Goal: Task Accomplishment & Management: Use online tool/utility

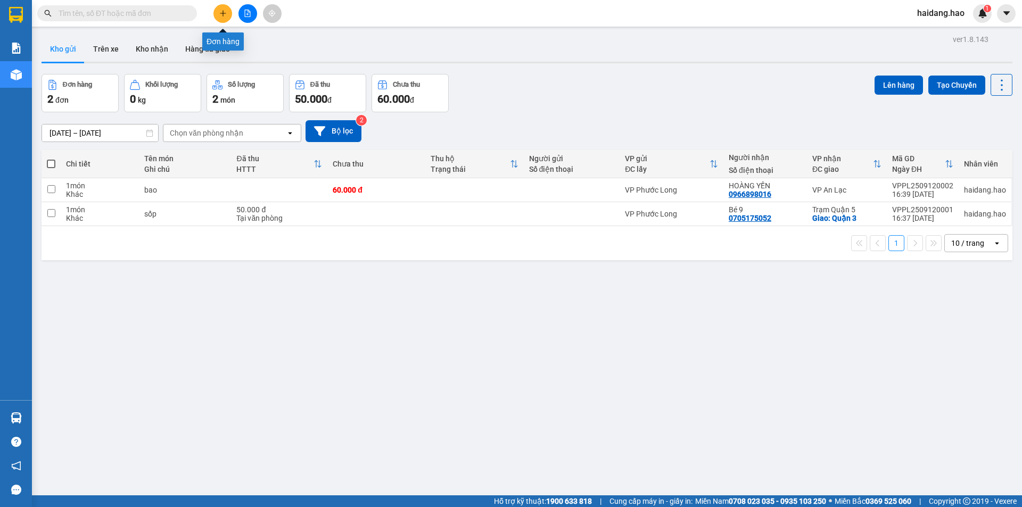
click at [222, 17] on icon "plus" at bounding box center [222, 13] width 7 height 7
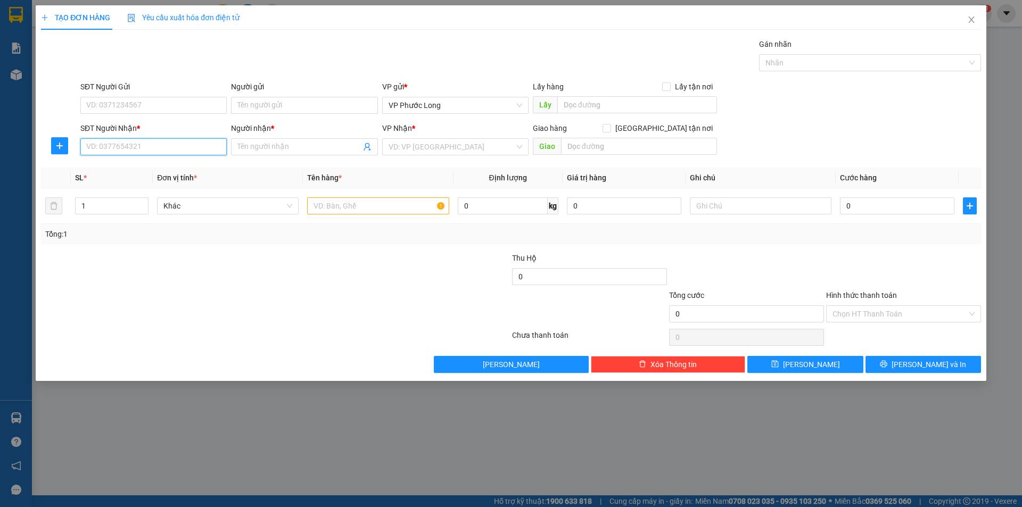
click at [162, 152] on input "SĐT Người Nhận *" at bounding box center [153, 146] width 146 height 17
click at [162, 166] on div "0938821796 - LAB THIÊN ÂN" at bounding box center [154, 168] width 134 height 12
type input "0938821796"
type input "LAB THIÊN ÂN"
type input "30.000"
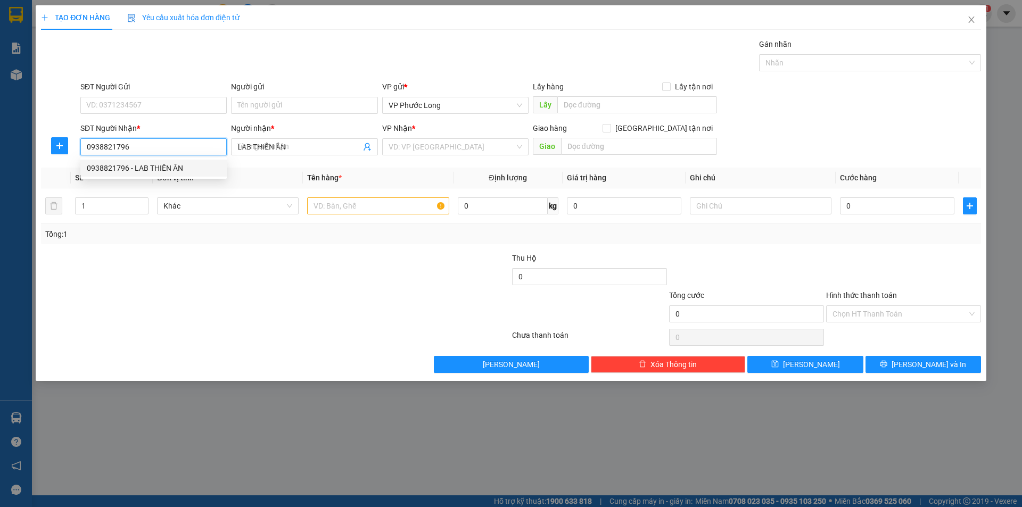
type input "30.000"
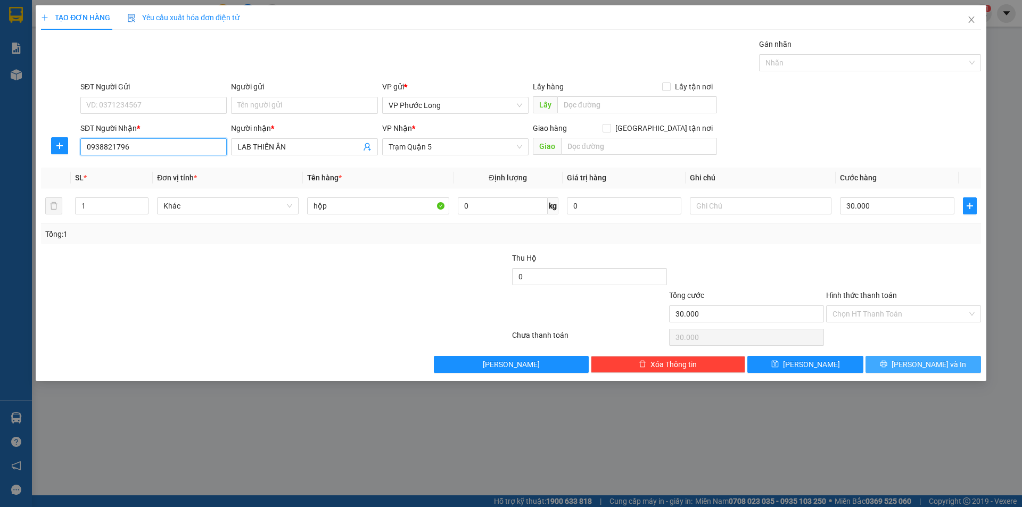
type input "0938821796"
click at [934, 369] on span "[PERSON_NAME] và In" at bounding box center [929, 365] width 75 height 12
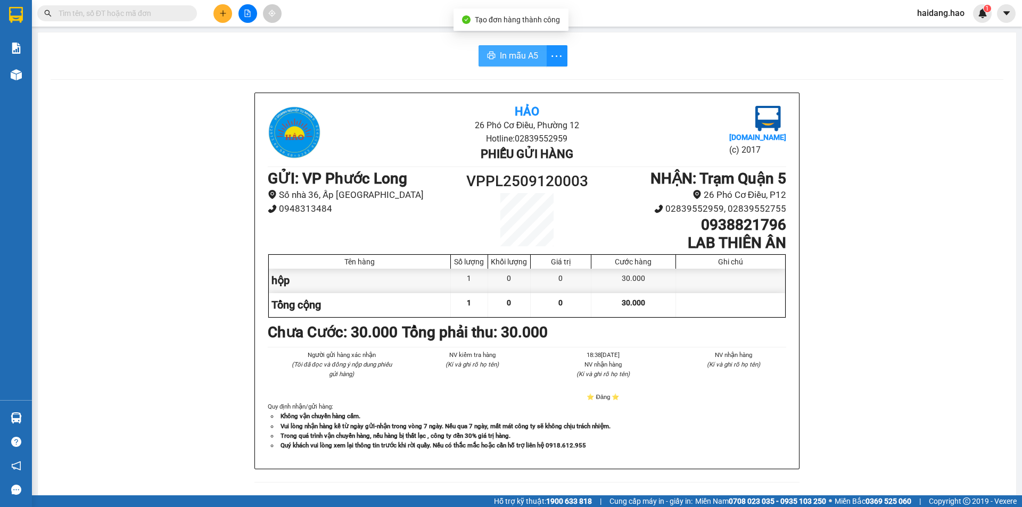
click at [513, 60] on span "In mẫu A5" at bounding box center [519, 55] width 38 height 13
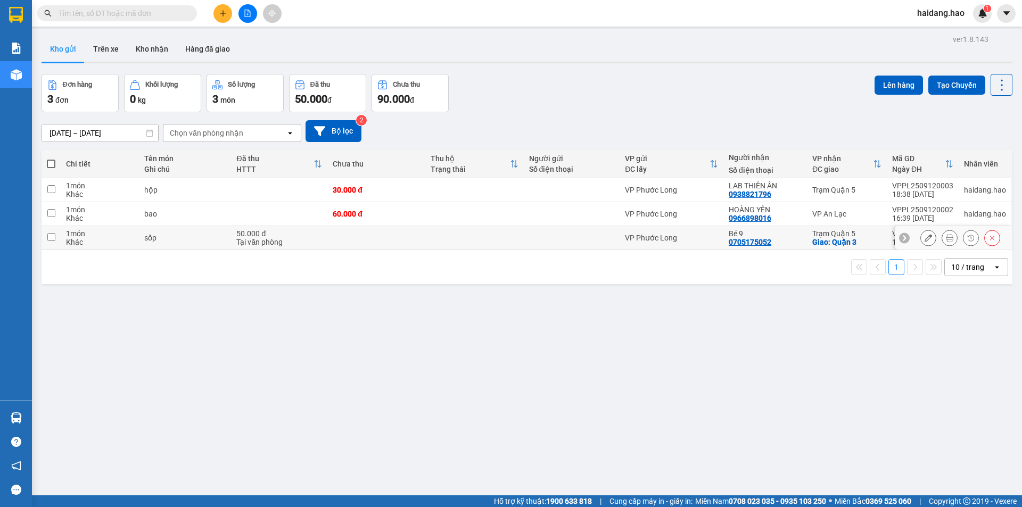
click at [590, 236] on div at bounding box center [572, 238] width 86 height 9
checkbox input "true"
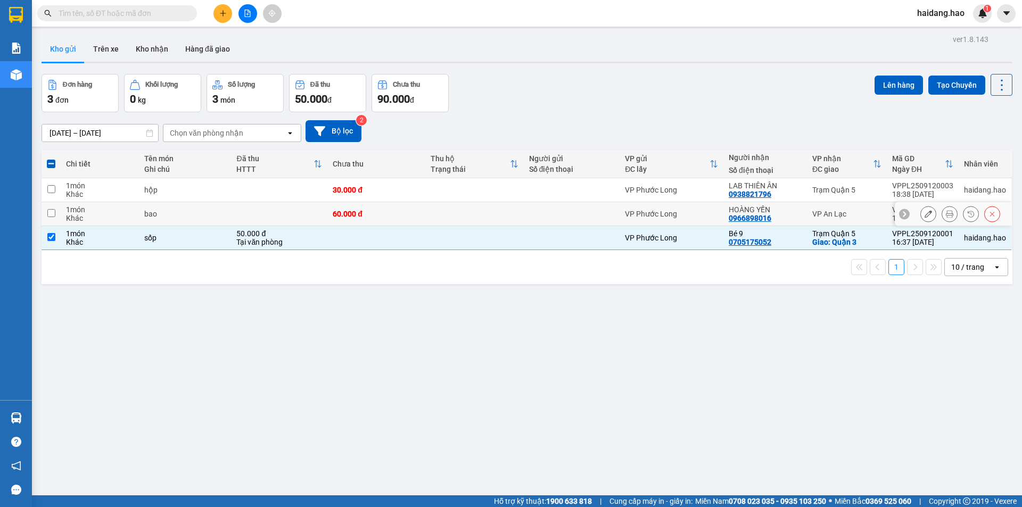
click at [780, 212] on div "HOÀNG YẾN" at bounding box center [765, 209] width 73 height 9
checkbox input "true"
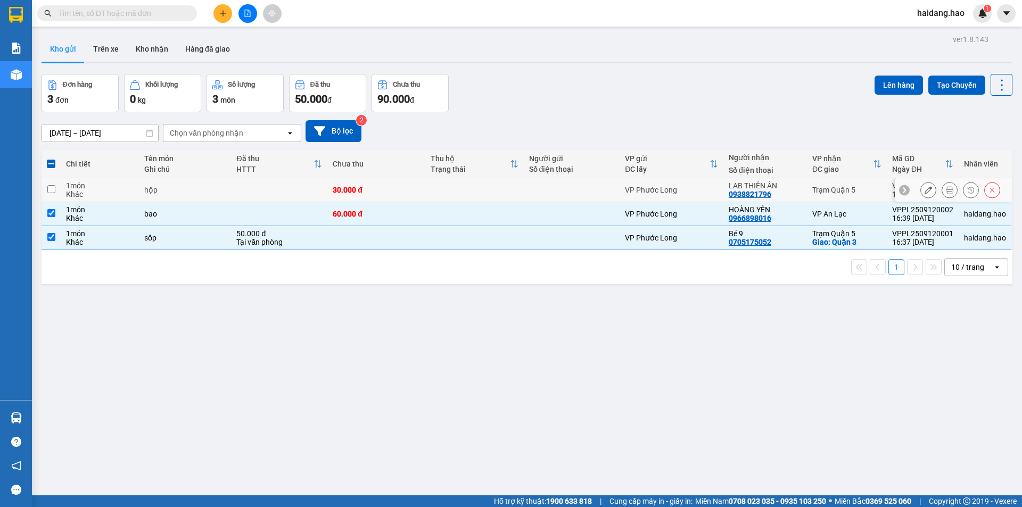
click at [782, 186] on div "LAB THIÊN ÂN" at bounding box center [765, 186] width 73 height 9
checkbox input "true"
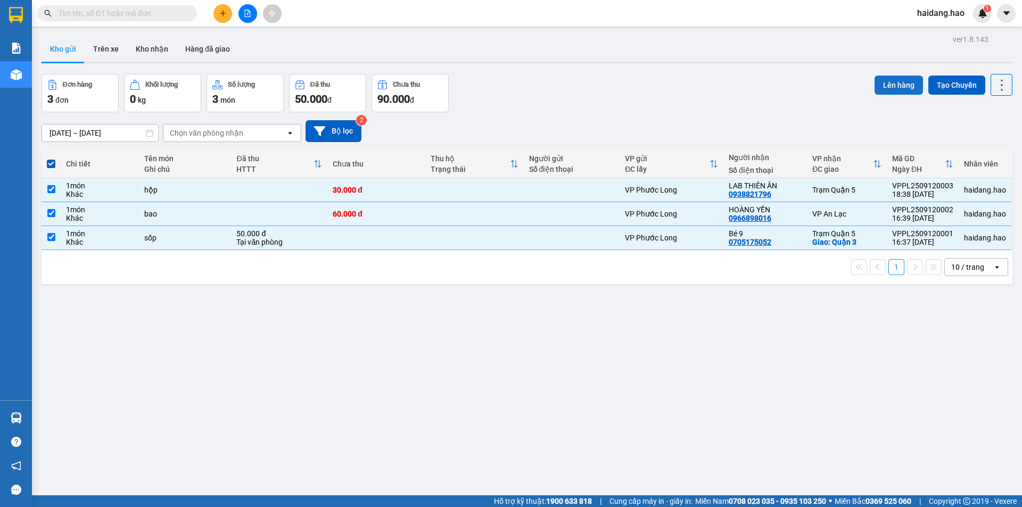
click at [884, 81] on button "Lên hàng" at bounding box center [899, 85] width 48 height 19
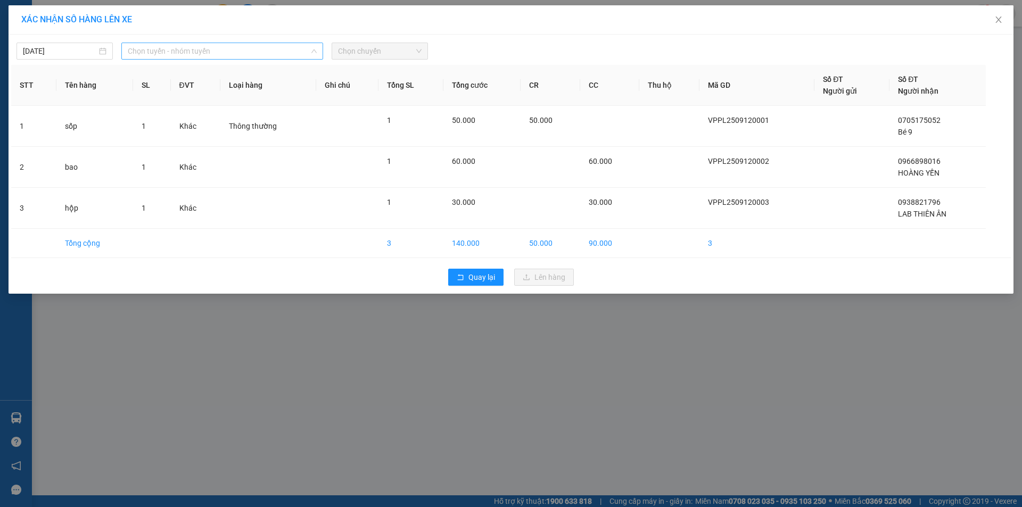
click at [160, 48] on span "Chọn tuyến - nhóm tuyến" at bounding box center [222, 51] width 189 height 16
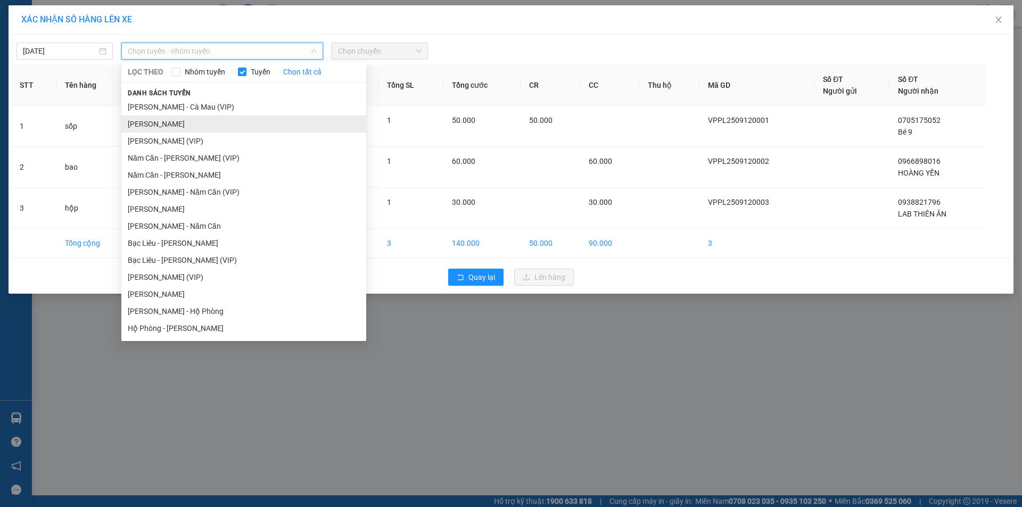
click at [203, 126] on li "[PERSON_NAME]" at bounding box center [243, 124] width 245 height 17
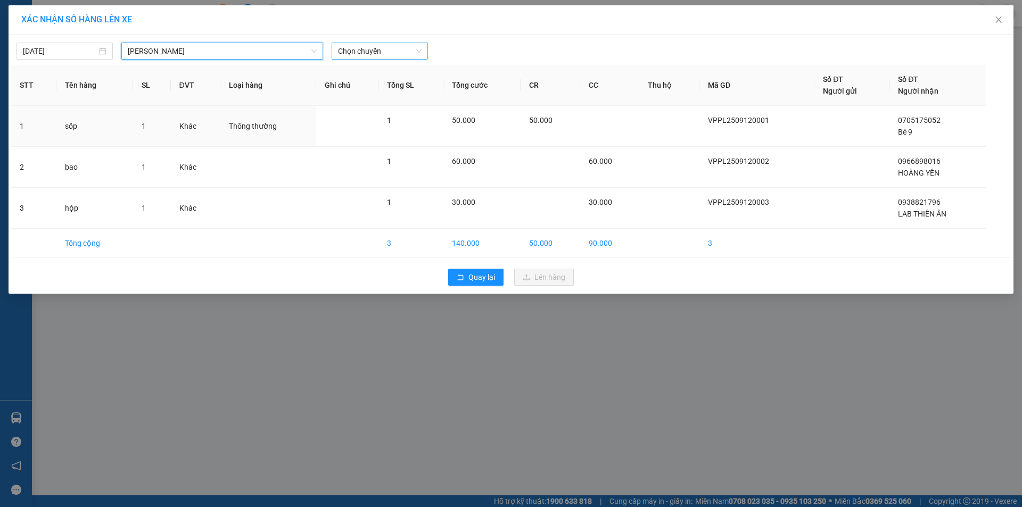
click at [365, 48] on span "Chọn chuyến" at bounding box center [380, 51] width 84 height 16
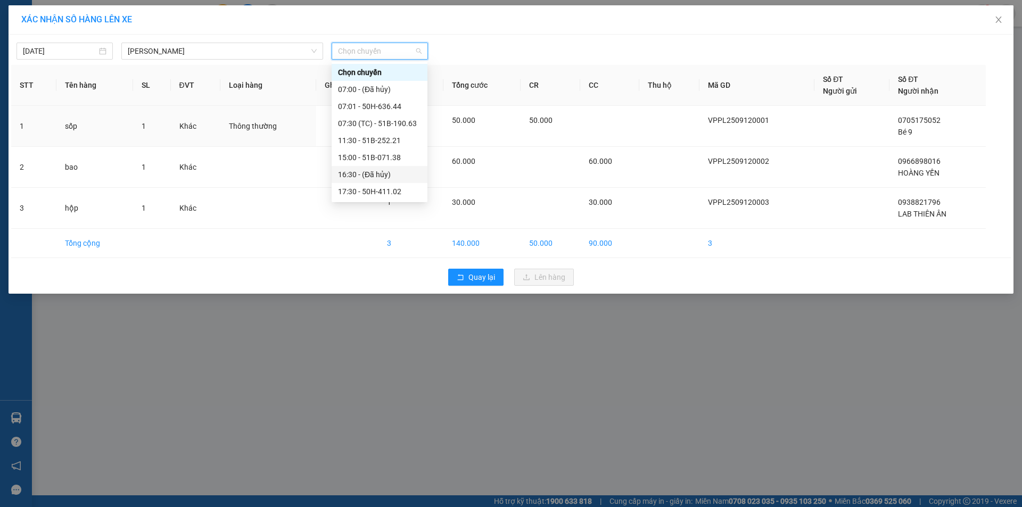
scroll to position [136, 0]
click at [392, 122] on div "22:00 - 50H-502.70" at bounding box center [379, 124] width 83 height 12
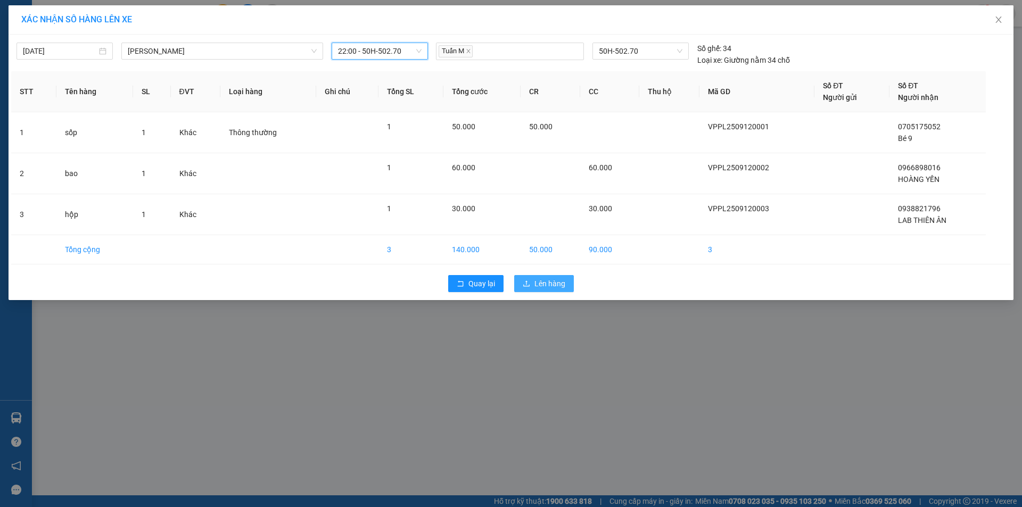
click at [543, 282] on span "Lên hàng" at bounding box center [549, 284] width 31 height 12
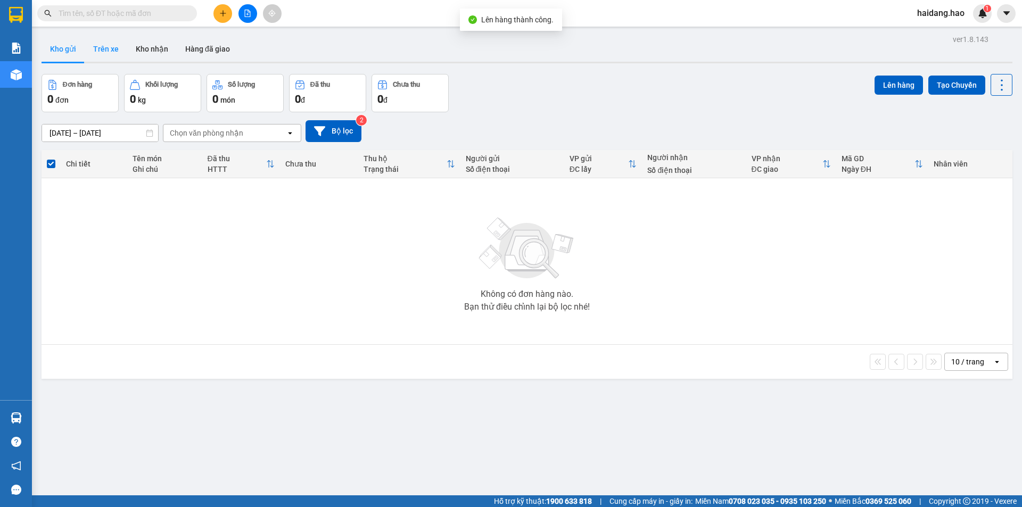
click at [99, 44] on button "Trên xe" at bounding box center [106, 49] width 43 height 26
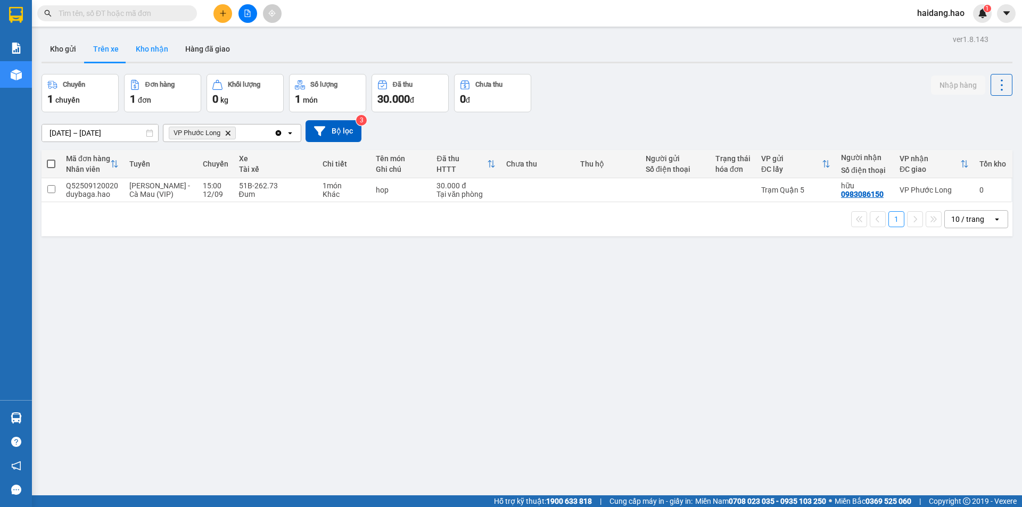
click at [130, 55] on button "Kho nhận" at bounding box center [152, 49] width 50 height 26
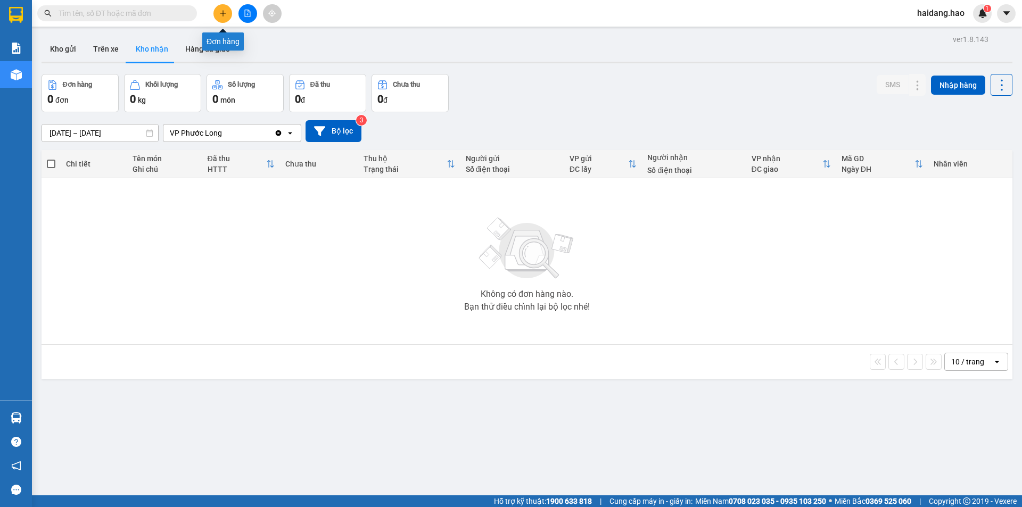
click at [220, 14] on icon "plus" at bounding box center [222, 13] width 7 height 7
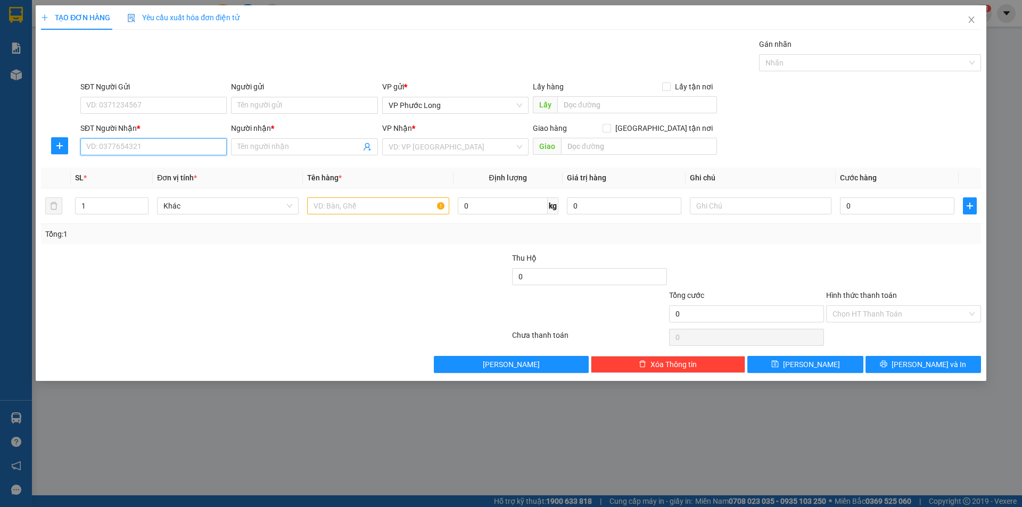
click at [141, 146] on input "SĐT Người Nhận *" at bounding box center [153, 146] width 146 height 17
click at [348, 200] on input "text" at bounding box center [378, 205] width 142 height 17
type input "t"
type input "THUNGF"
click at [138, 146] on input "SĐT Người Nhận *" at bounding box center [153, 146] width 146 height 17
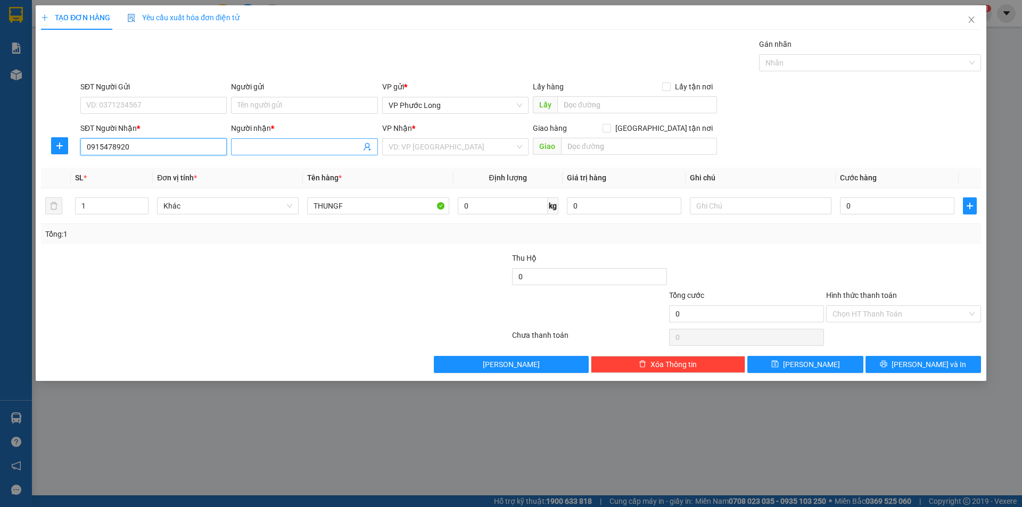
type input "0915478920"
click at [314, 147] on input "Người nhận *" at bounding box center [298, 147] width 123 height 12
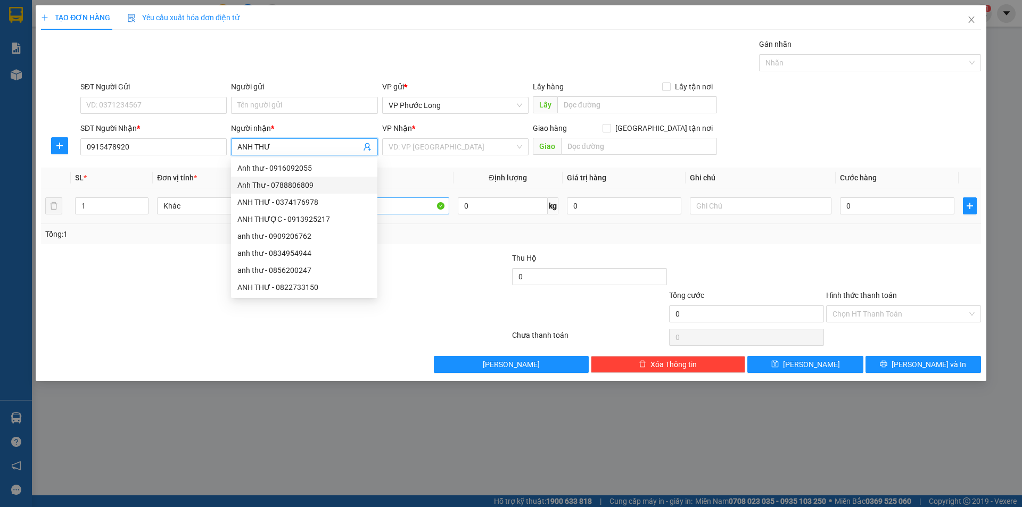
type input "ANH THƯ"
click at [410, 210] on input "THUNGF" at bounding box center [378, 205] width 142 height 17
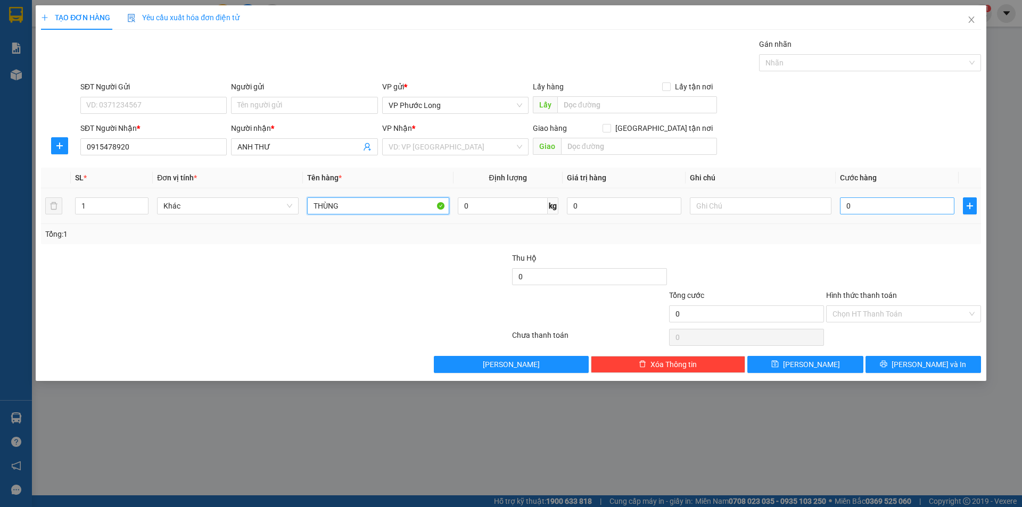
type input "THÙNG"
click at [895, 207] on input "0" at bounding box center [897, 205] width 114 height 17
type input "006"
type input "6"
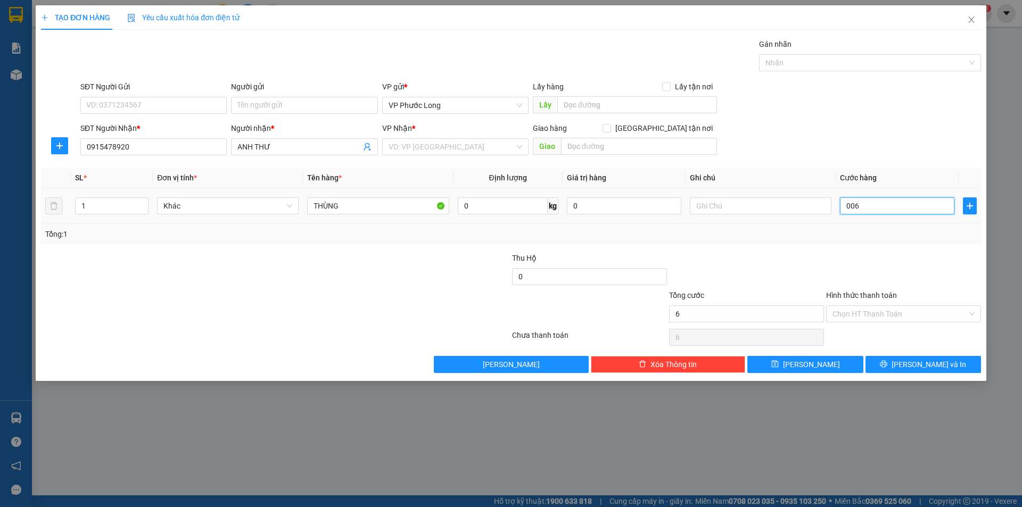
type input "0.060"
type input "60"
type input "60.000"
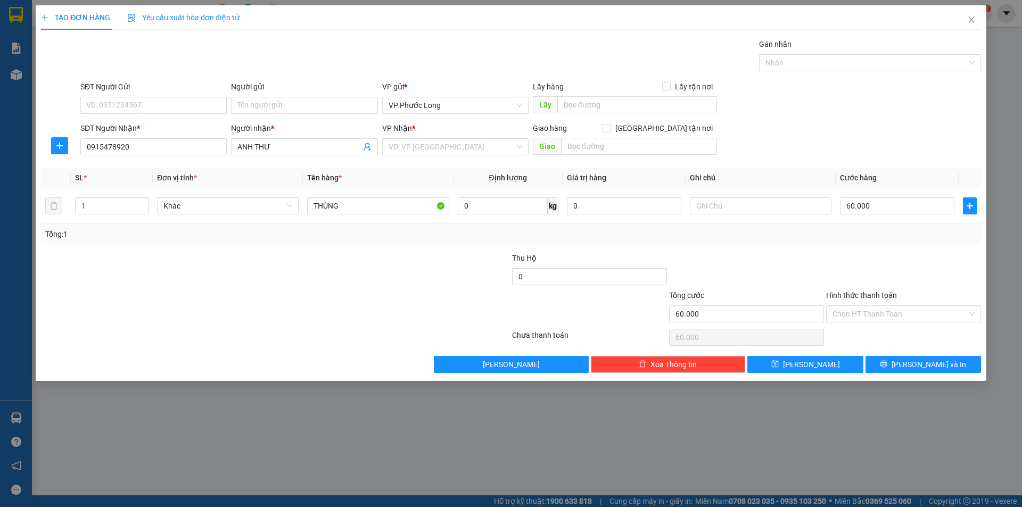
click at [866, 234] on div "Tổng: 1" at bounding box center [511, 234] width 932 height 12
click at [864, 319] on input "Hình thức thanh toán" at bounding box center [900, 314] width 135 height 16
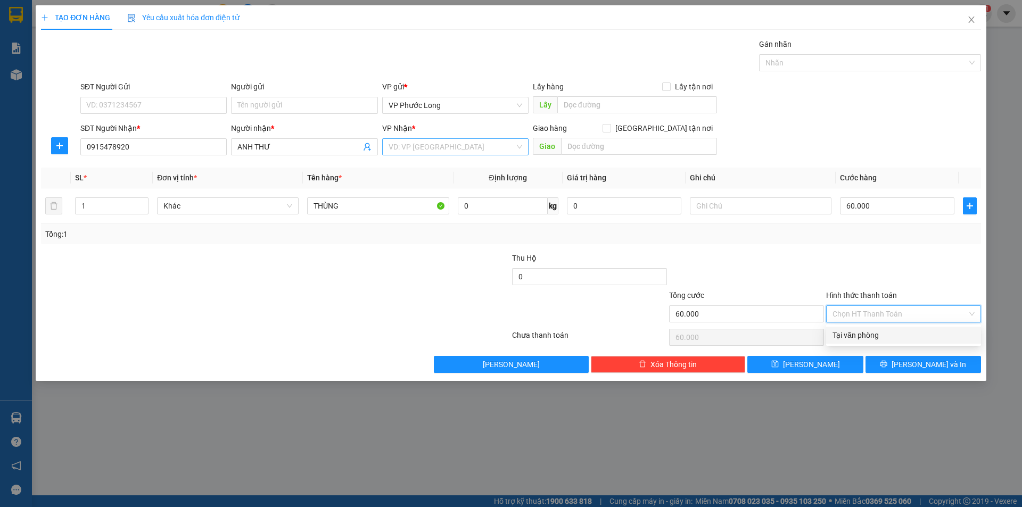
click at [416, 151] on input "search" at bounding box center [452, 147] width 126 height 16
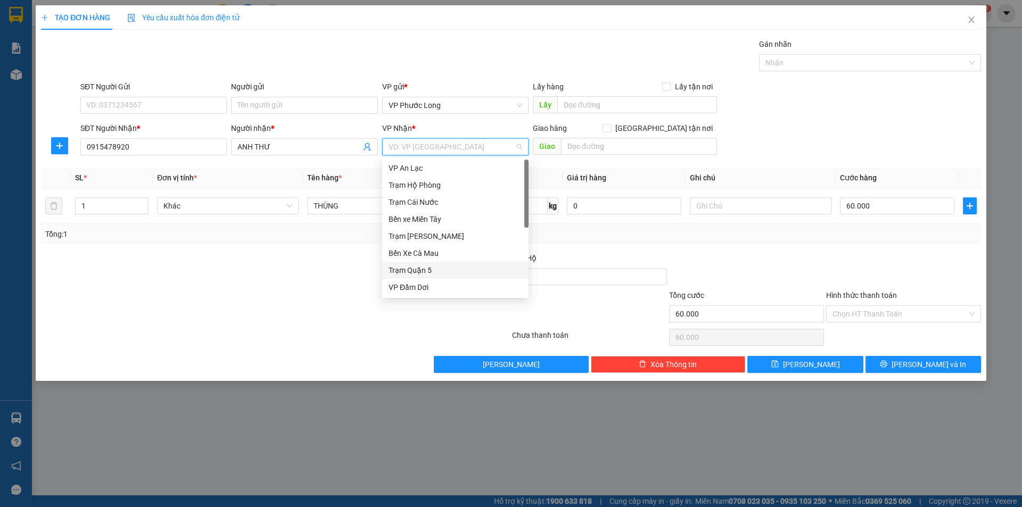
click at [425, 271] on div "Trạm Quận 5" at bounding box center [456, 271] width 134 height 12
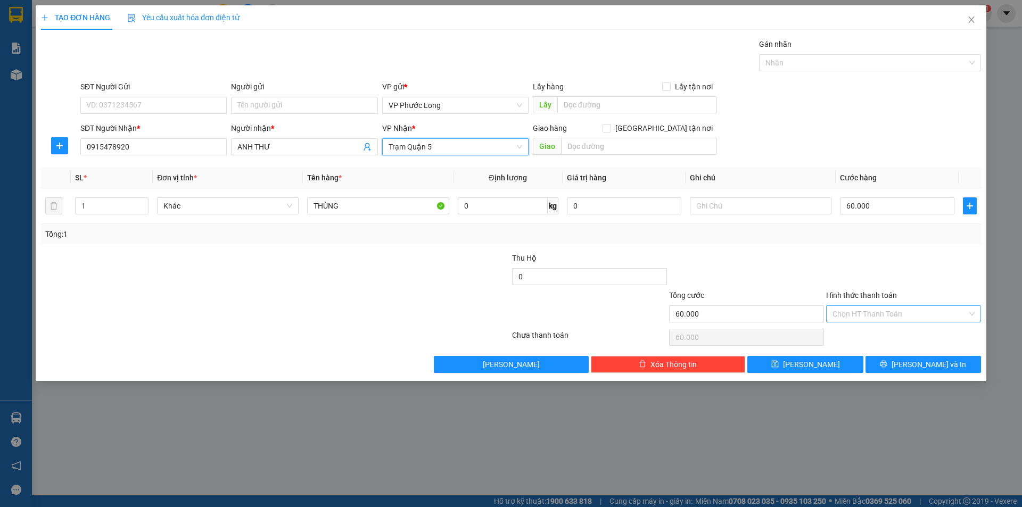
click at [900, 318] on input "Hình thức thanh toán" at bounding box center [900, 314] width 135 height 16
click at [890, 339] on div "Tại văn phòng" at bounding box center [904, 336] width 142 height 12
type input "0"
click at [817, 369] on span "[PERSON_NAME]" at bounding box center [811, 365] width 57 height 12
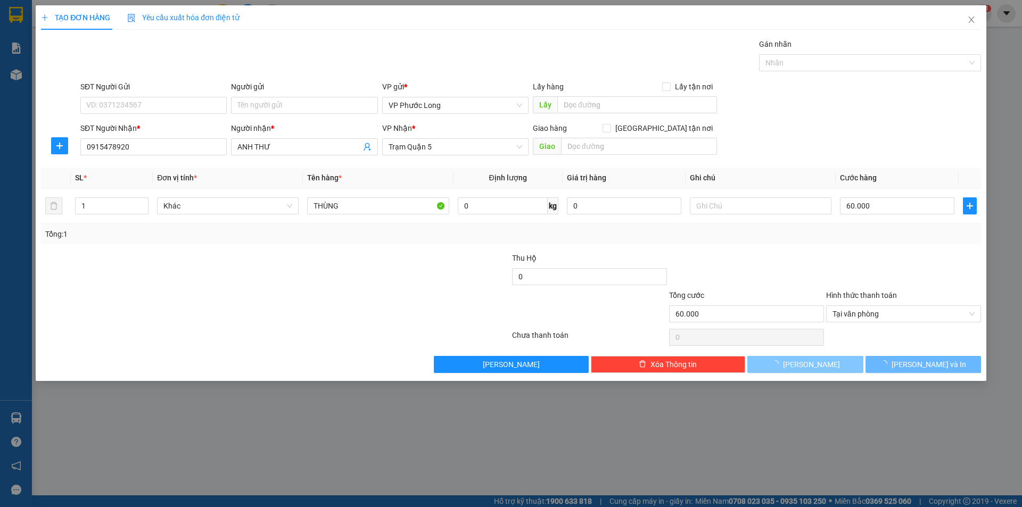
type input "0"
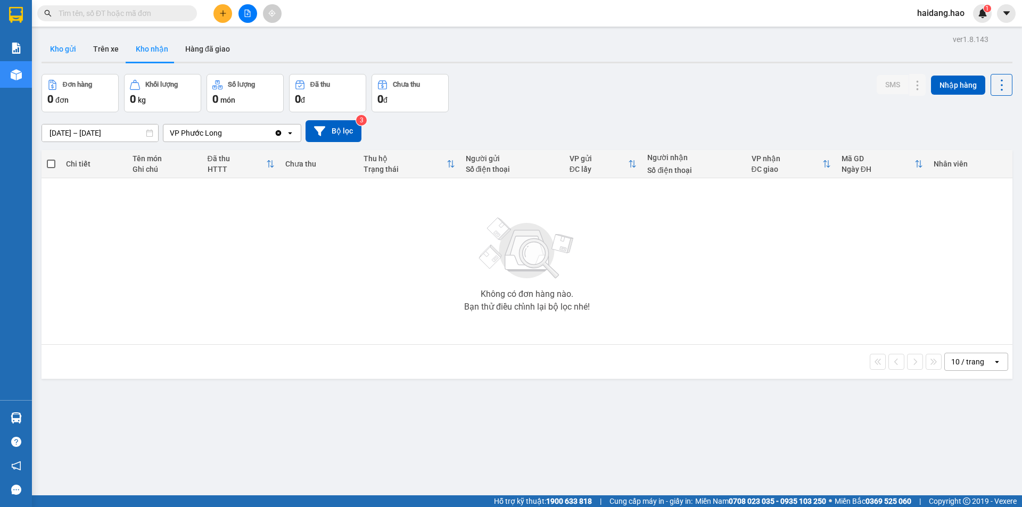
click at [67, 46] on button "Kho gửi" at bounding box center [63, 49] width 43 height 26
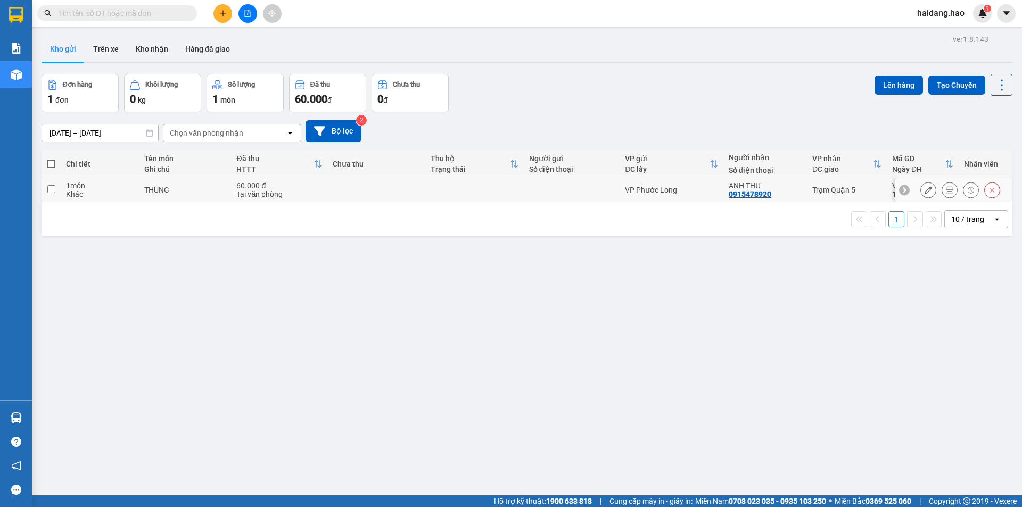
click at [510, 196] on td at bounding box center [474, 190] width 98 height 24
checkbox input "true"
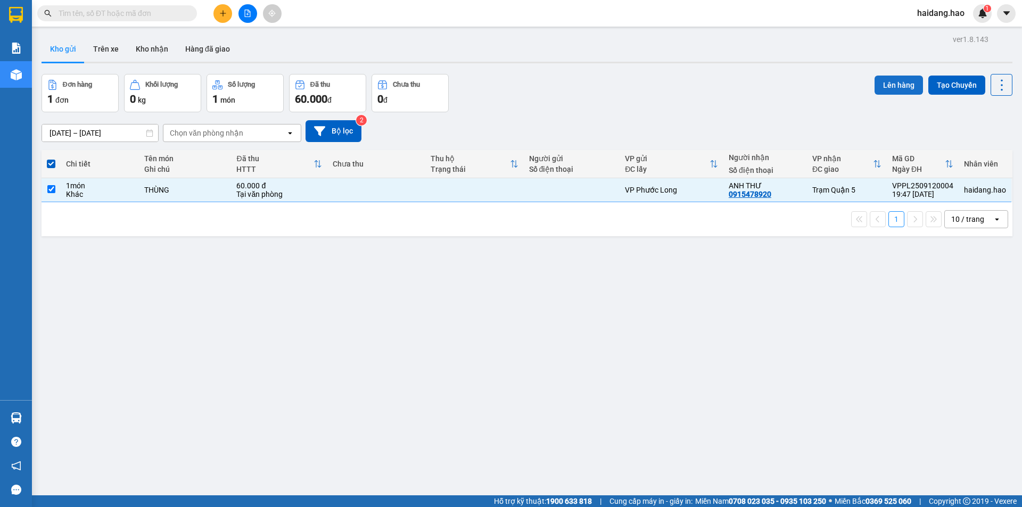
click at [888, 80] on button "Lên hàng" at bounding box center [899, 85] width 48 height 19
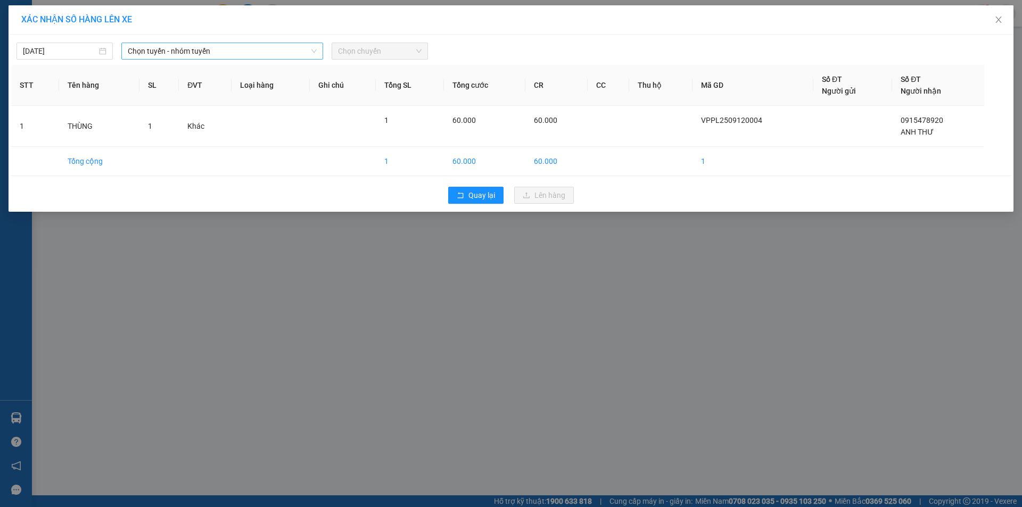
drag, startPoint x: 170, startPoint y: 53, endPoint x: 177, endPoint y: 58, distance: 8.0
click at [172, 53] on span "Chọn tuyến - nhóm tuyến" at bounding box center [222, 51] width 189 height 16
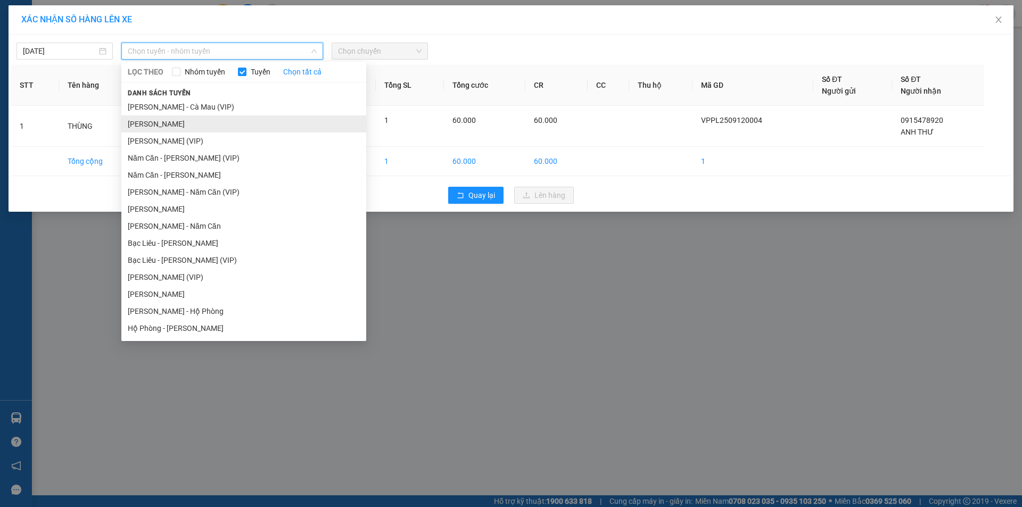
click at [201, 124] on li "[PERSON_NAME]" at bounding box center [243, 124] width 245 height 17
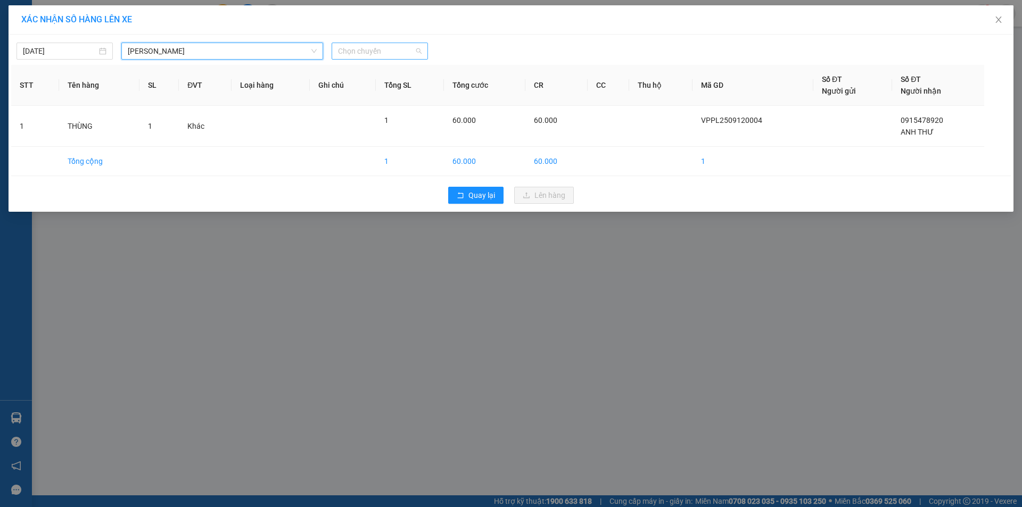
click at [355, 49] on span "Chọn chuyến" at bounding box center [380, 51] width 84 height 16
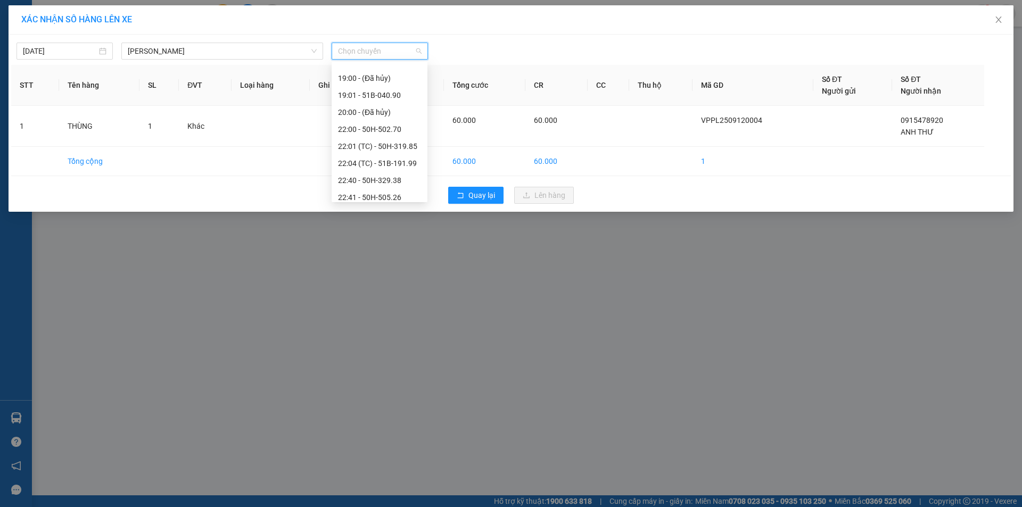
scroll to position [136, 0]
click at [383, 126] on div "22:00 - 50H-502.70" at bounding box center [379, 124] width 83 height 12
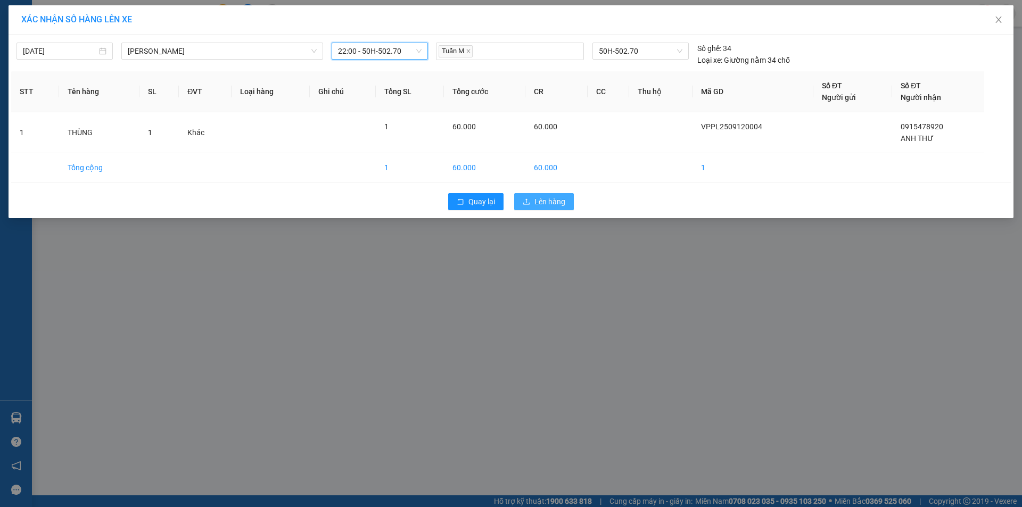
click at [553, 206] on span "Lên hàng" at bounding box center [549, 202] width 31 height 12
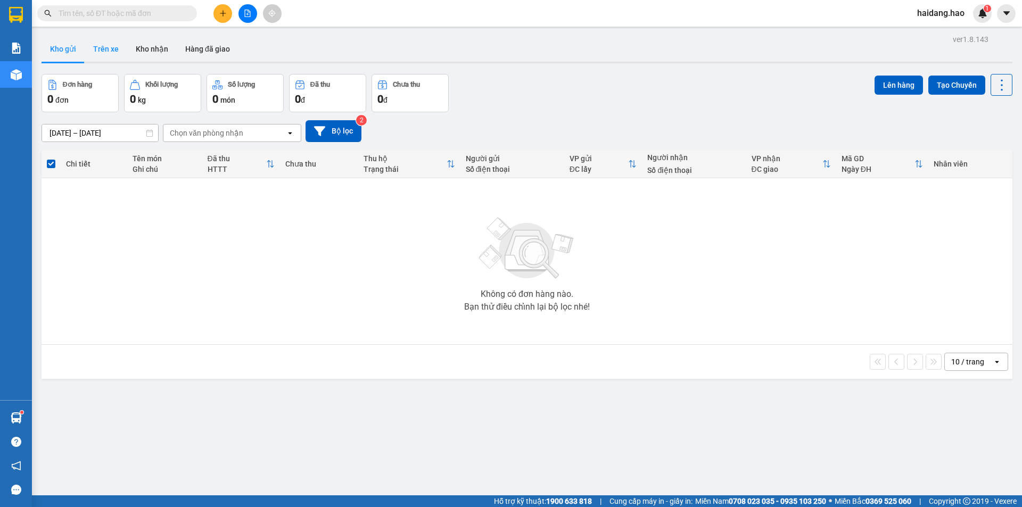
click at [109, 53] on button "Trên xe" at bounding box center [106, 49] width 43 height 26
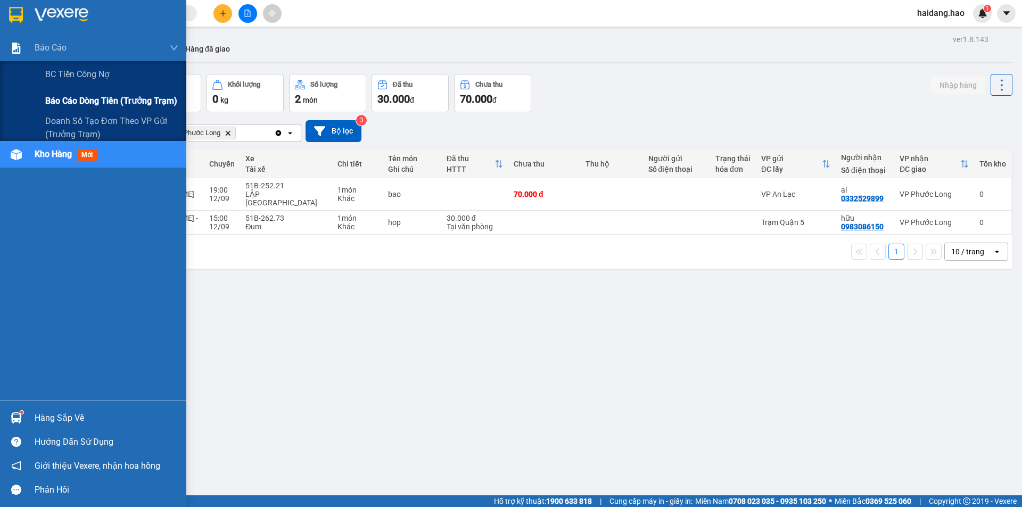
click at [91, 101] on span "Báo cáo dòng tiền (trưởng trạm)" at bounding box center [111, 100] width 132 height 13
